Goal: Task Accomplishment & Management: Use online tool/utility

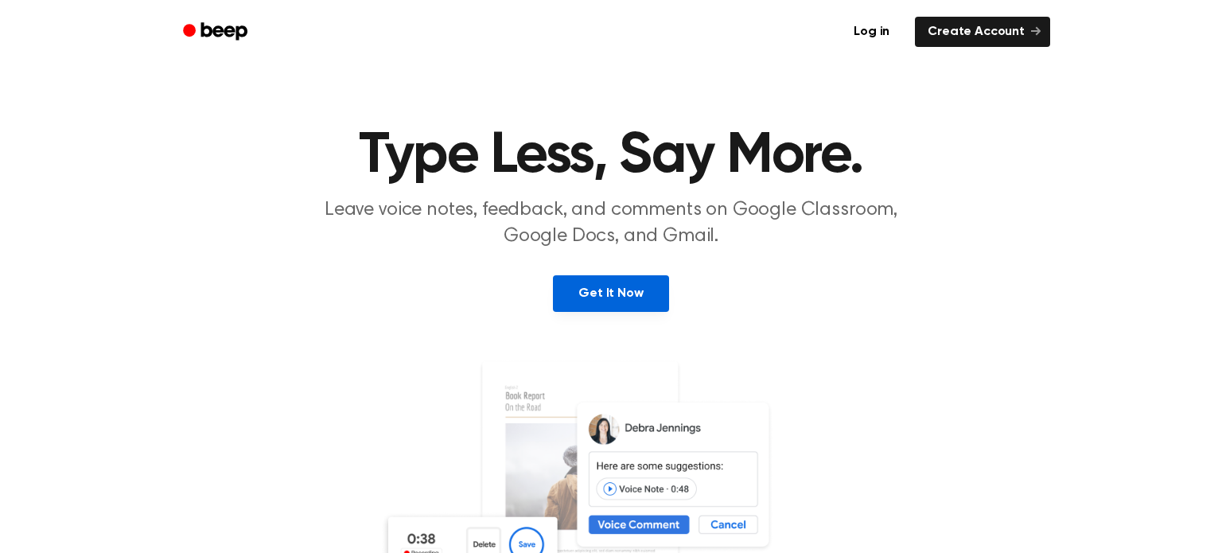
click at [625, 300] on link "Get It Now" at bounding box center [610, 293] width 115 height 37
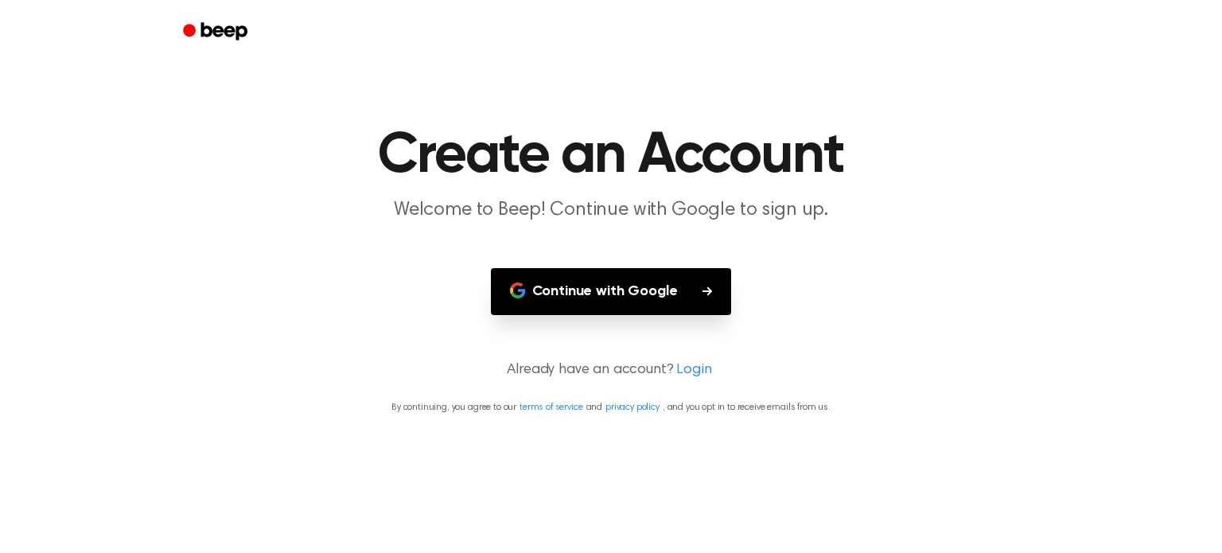
click at [629, 302] on button "Continue with Google" at bounding box center [611, 291] width 241 height 47
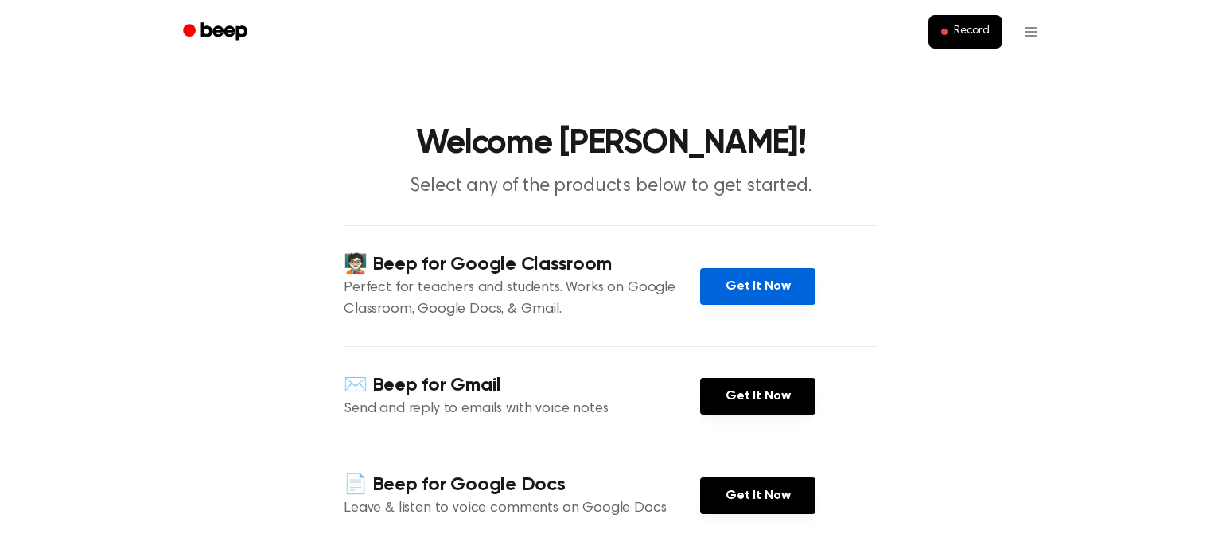
click at [745, 286] on link "Get It Now" at bounding box center [757, 286] width 115 height 37
click at [961, 32] on span "Record" at bounding box center [972, 32] width 36 height 14
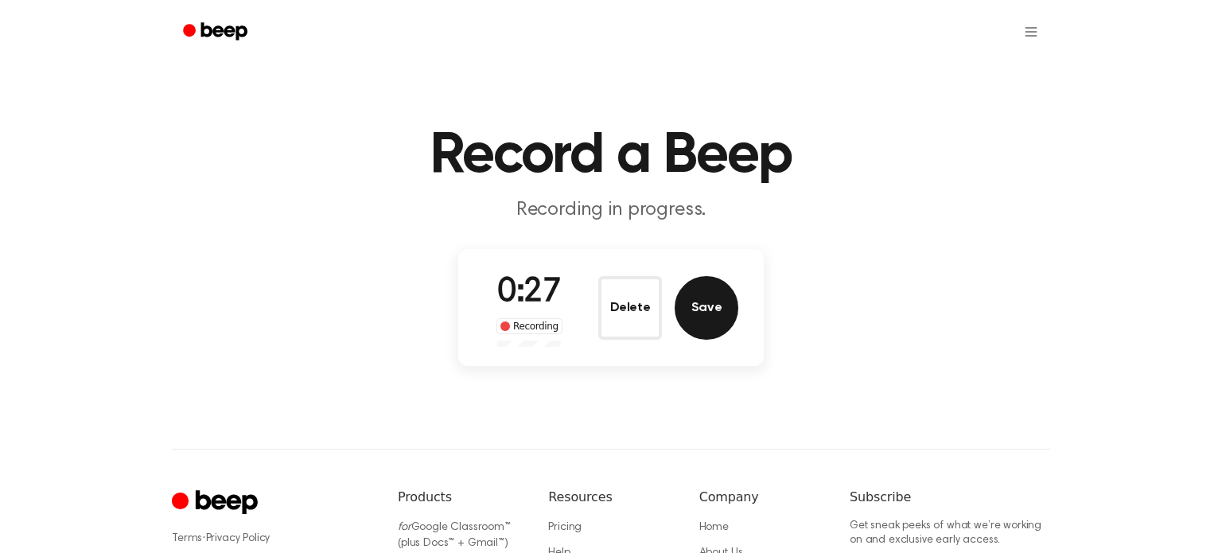
click at [695, 316] on button "Save" at bounding box center [707, 308] width 64 height 64
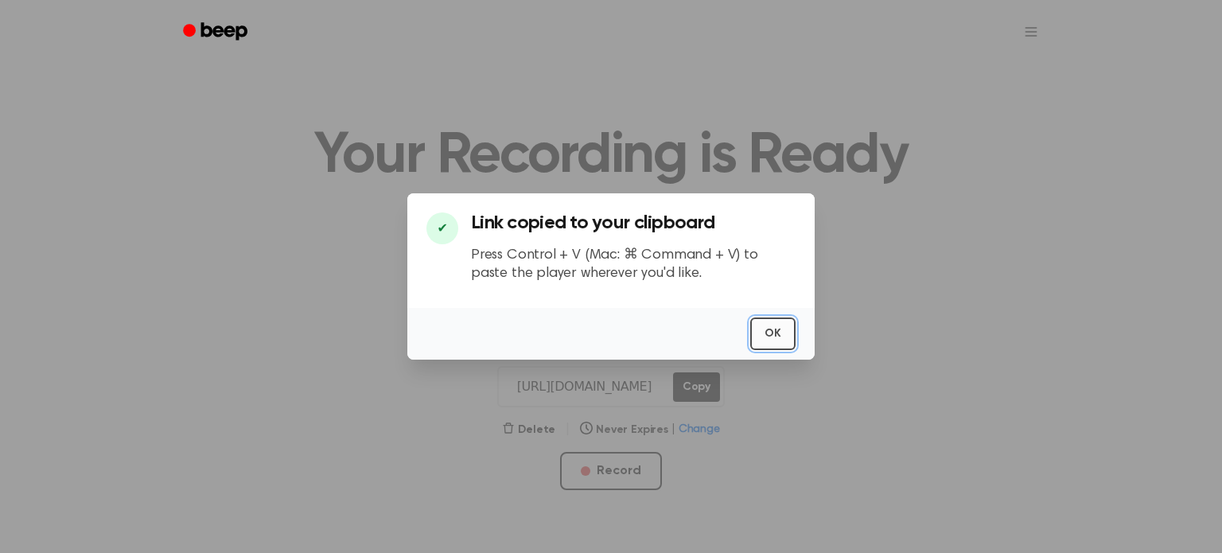
click at [769, 337] on button "OK" at bounding box center [772, 333] width 45 height 33
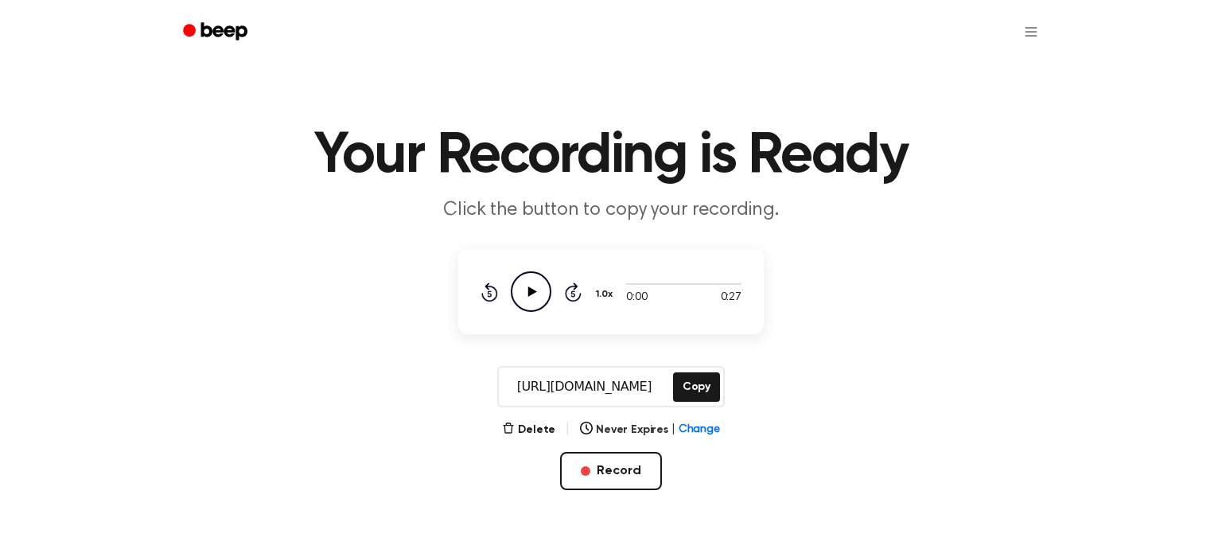
click at [530, 298] on icon "Play Audio" at bounding box center [531, 291] width 41 height 41
click at [700, 388] on button "Copy" at bounding box center [696, 386] width 47 height 29
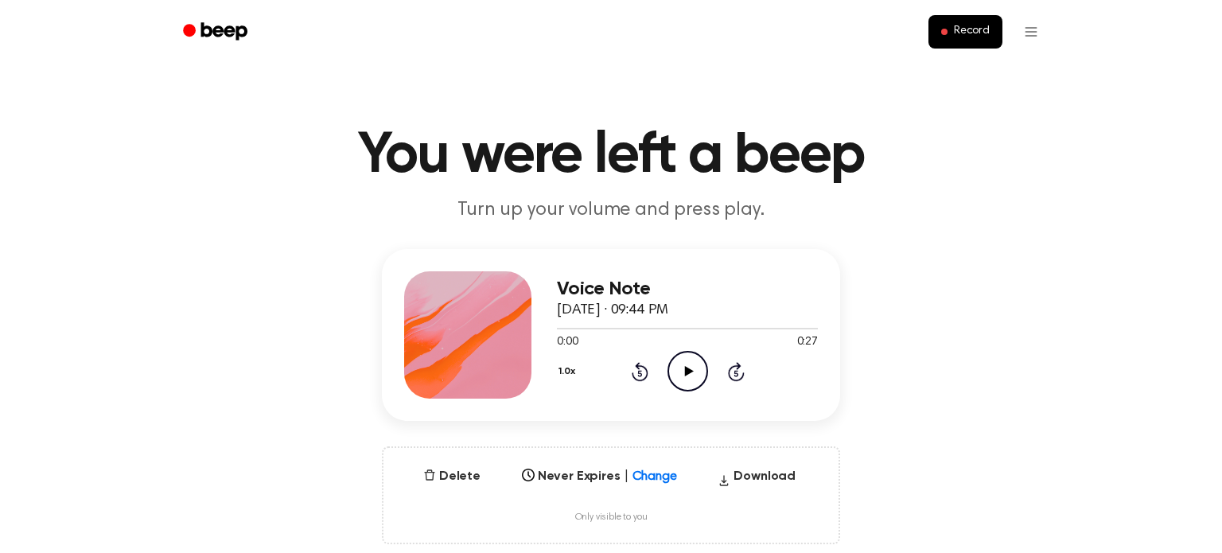
click at [697, 378] on icon "Play Audio" at bounding box center [688, 371] width 41 height 41
click at [697, 378] on icon "Pause Audio" at bounding box center [688, 371] width 41 height 41
